Goal: Task Accomplishment & Management: Use online tool/utility

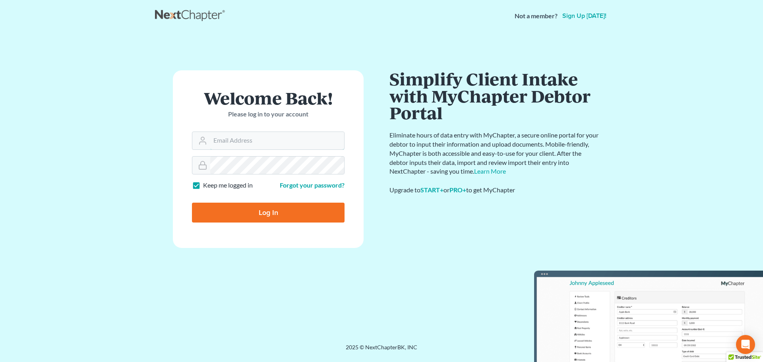
type input "[PERSON_NAME][EMAIL_ADDRESS][DOMAIN_NAME]"
click at [256, 205] on input "Log In" at bounding box center [268, 213] width 153 height 20
type input "Thinking..."
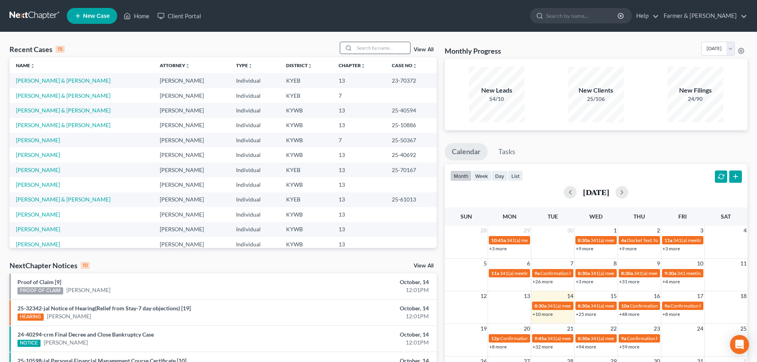
click at [370, 46] on input "search" at bounding box center [383, 48] width 56 height 12
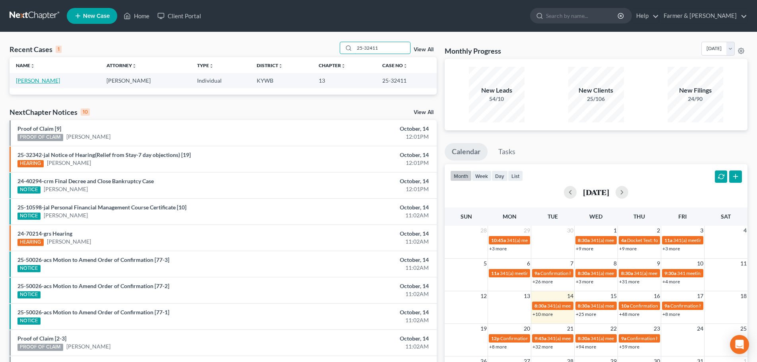
type input "25-32411"
click at [35, 83] on link "Ross, Dominic" at bounding box center [38, 80] width 44 height 7
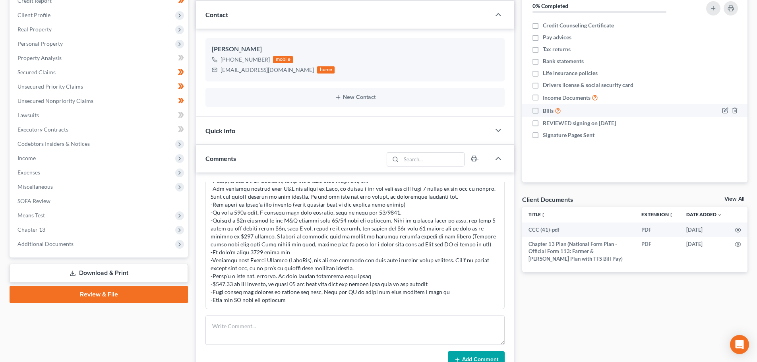
scroll to position [186, 0]
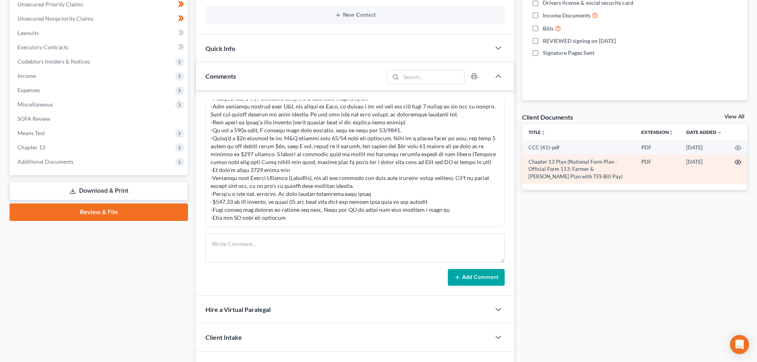
click at [738, 161] on icon "button" at bounding box center [738, 162] width 6 height 6
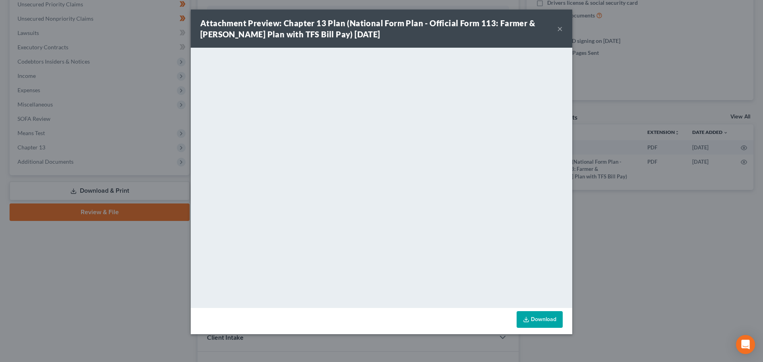
click at [562, 27] on button "×" at bounding box center [560, 29] width 6 height 10
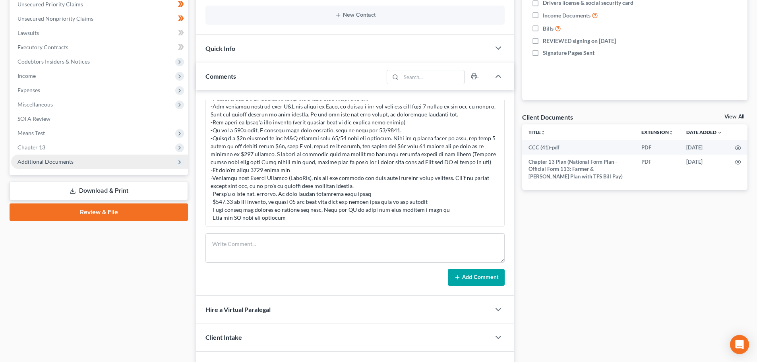
click at [50, 161] on span "Additional Documents" at bounding box center [45, 161] width 56 height 7
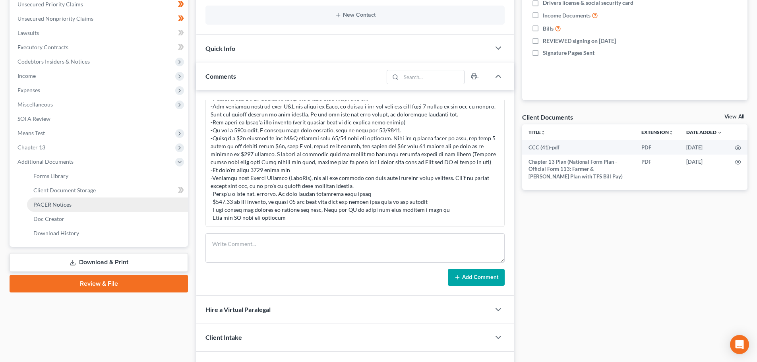
click at [56, 203] on span "PACER Notices" at bounding box center [52, 204] width 38 height 7
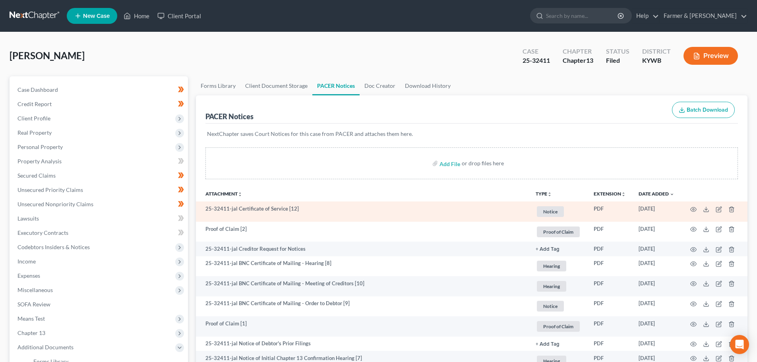
click at [690, 208] on td at bounding box center [714, 211] width 67 height 20
click at [693, 209] on circle "button" at bounding box center [694, 210] width 2 height 2
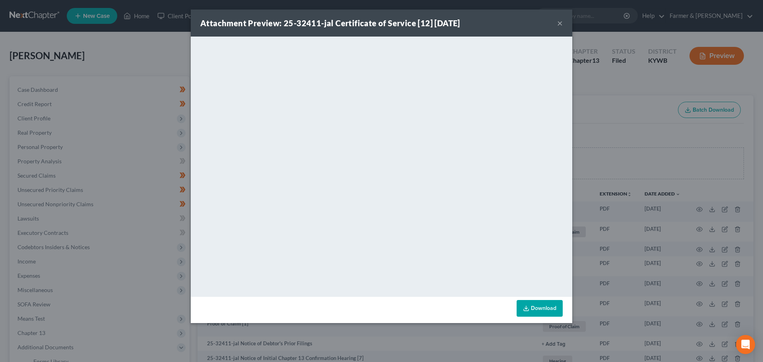
click at [559, 24] on button "×" at bounding box center [560, 23] width 6 height 10
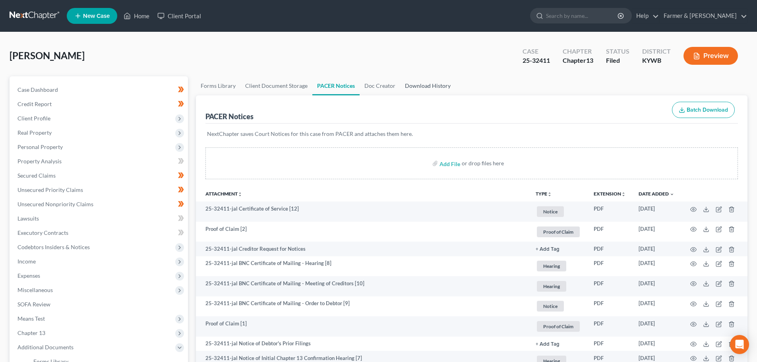
click at [424, 87] on link "Download History" at bounding box center [427, 85] width 55 height 19
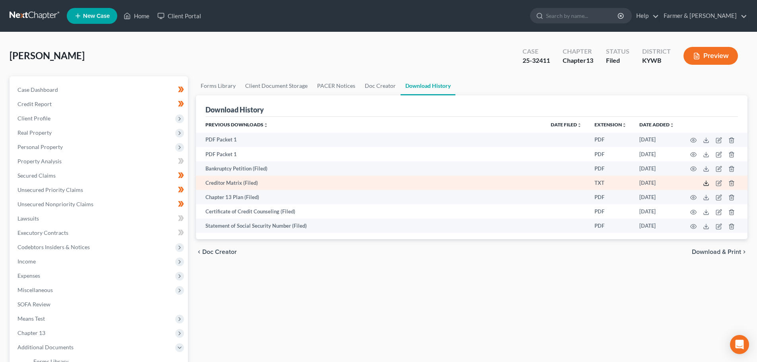
click at [705, 182] on icon at bounding box center [706, 183] width 6 height 6
